Goal: Task Accomplishment & Management: Manage account settings

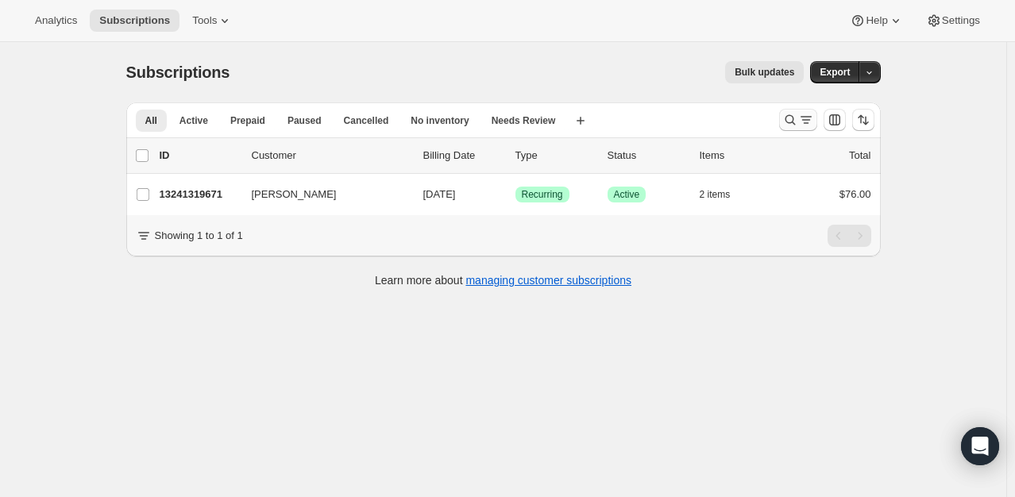
click at [791, 116] on icon "Search and filter results" at bounding box center [790, 120] width 10 height 10
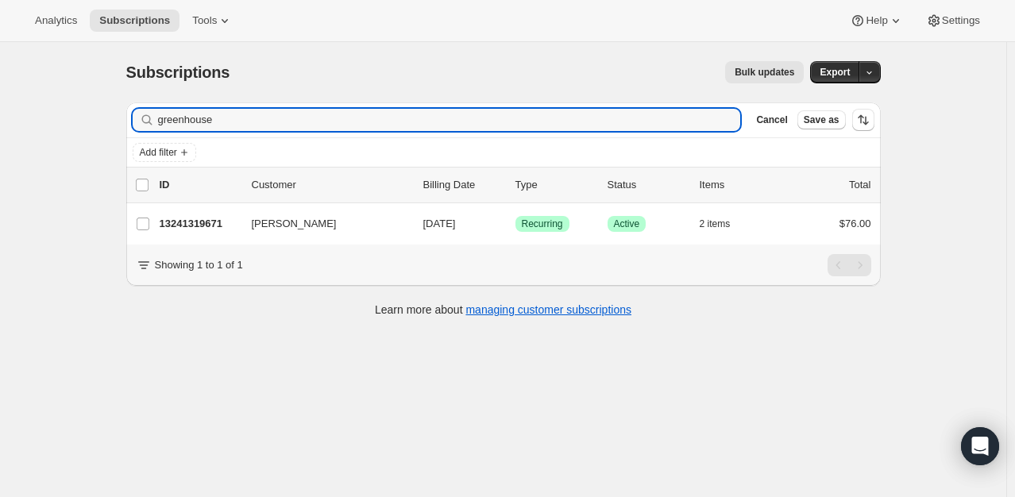
drag, startPoint x: 245, startPoint y: 119, endPoint x: 37, endPoint y: 133, distance: 208.5
click at [37, 133] on div "Subscriptions. This page is ready Subscriptions Bulk updates More actions Bulk …" at bounding box center [503, 290] width 1006 height 497
